Goal: Task Accomplishment & Management: Use online tool/utility

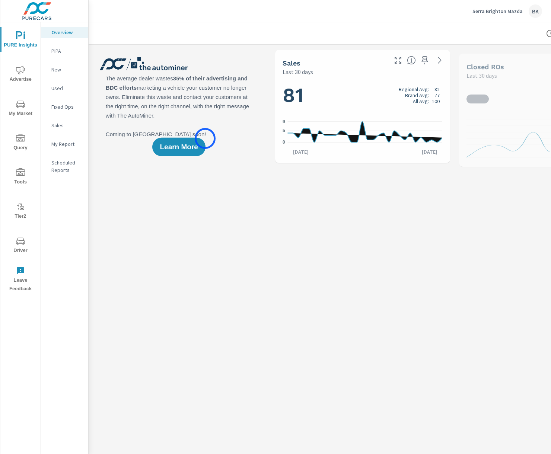
scroll to position [0, 2]
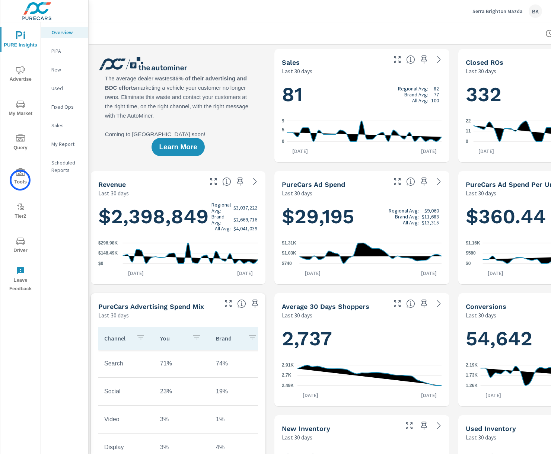
click at [18, 177] on span "Tools" at bounding box center [21, 177] width 36 height 18
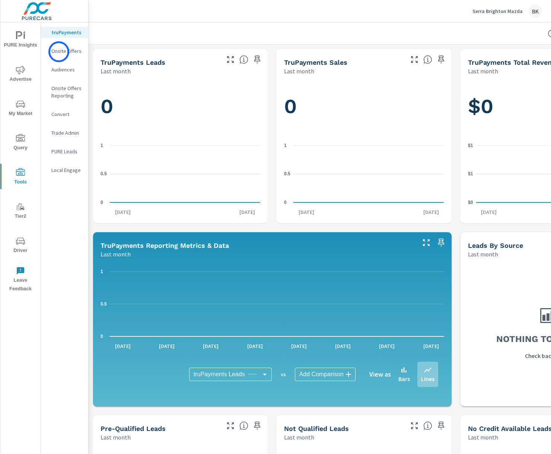
click at [59, 52] on p "Onsite Offers" at bounding box center [66, 50] width 31 height 7
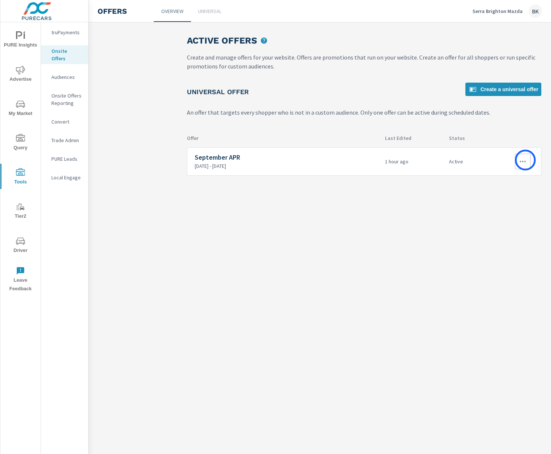
click at [525, 160] on icon "button" at bounding box center [522, 161] width 9 height 9
click at [207, 13] on div at bounding box center [275, 227] width 551 height 454
click at [207, 11] on p "Universal" at bounding box center [209, 10] width 23 height 7
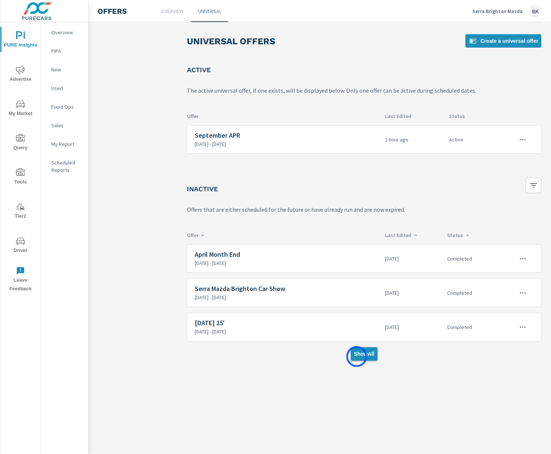
click at [357, 356] on span "Show All" at bounding box center [363, 353] width 20 height 7
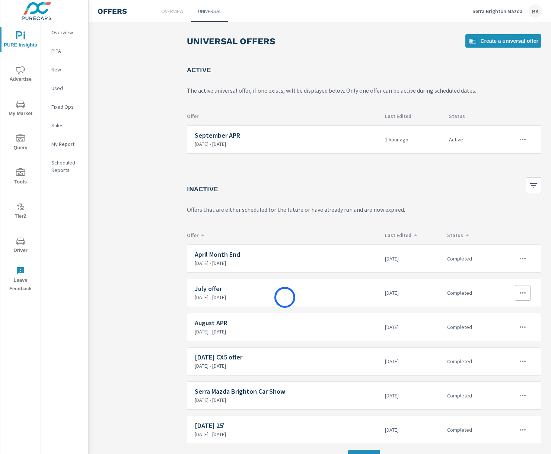
scroll to position [15, 0]
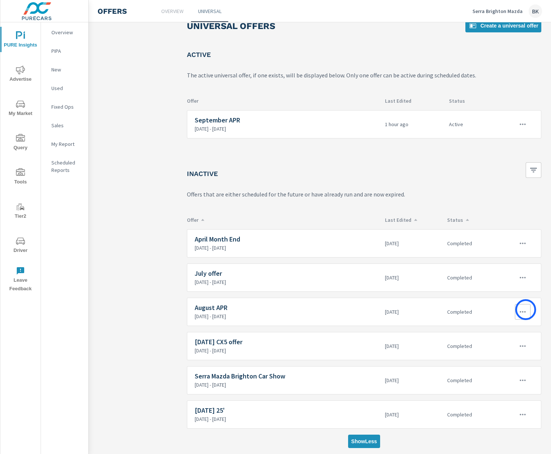
click at [525, 310] on icon "button" at bounding box center [522, 311] width 9 height 9
click at [507, 332] on link "Edit" at bounding box center [508, 329] width 41 height 18
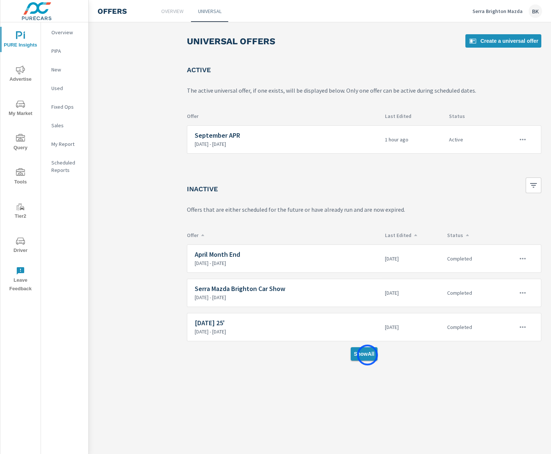
click at [367, 355] on span "Show All" at bounding box center [363, 353] width 20 height 7
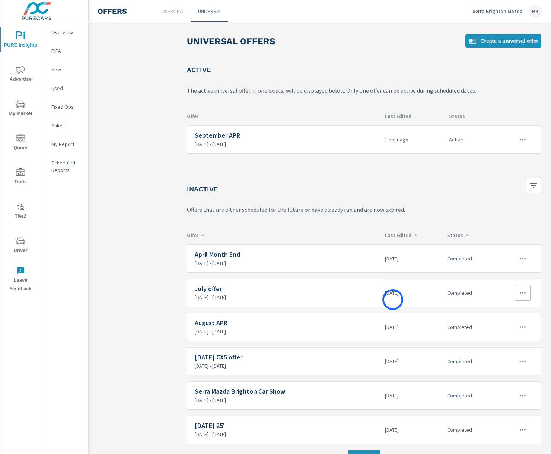
scroll to position [15, 0]
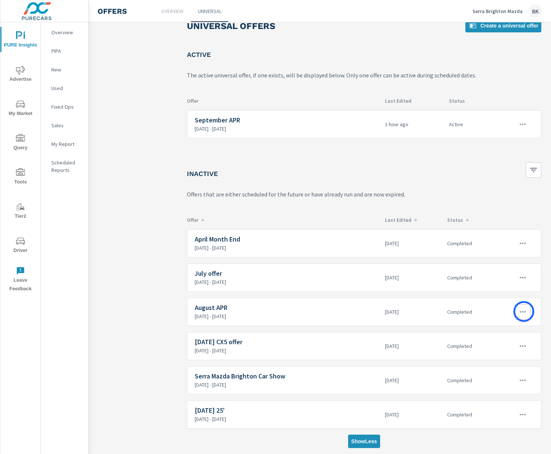
click at [523, 311] on icon "button" at bounding box center [522, 311] width 9 height 9
click at [510, 349] on div "View Report" at bounding box center [509, 347] width 32 height 9
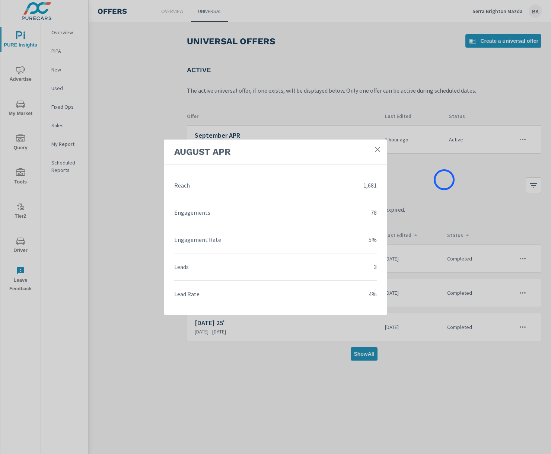
click at [444, 180] on div "August APR Reach 1,681 Engagements 78 Engagement Rate 5% Leads 3 Lead Rate 4%" at bounding box center [275, 227] width 551 height 454
click at [375, 150] on icon at bounding box center [377, 148] width 7 height 7
